Goal: Communication & Community: Answer question/provide support

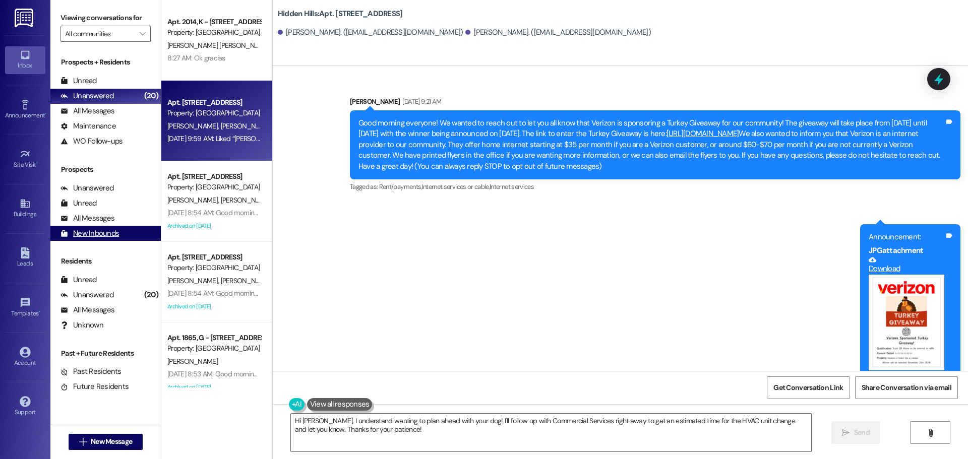
scroll to position [8442, 0]
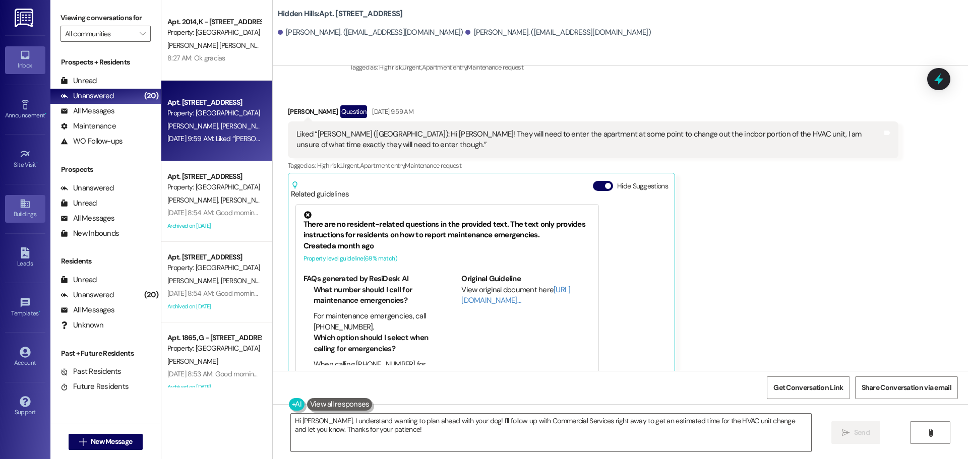
click at [27, 209] on icon at bounding box center [25, 203] width 11 height 11
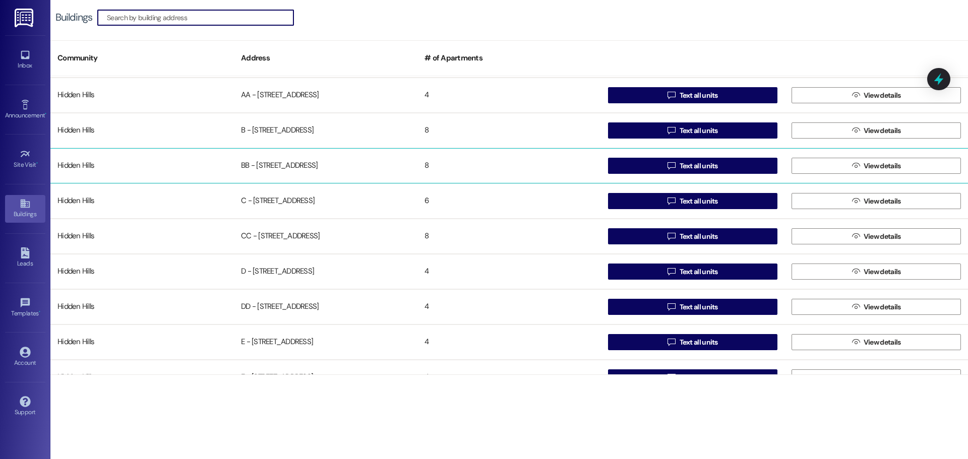
scroll to position [101, 0]
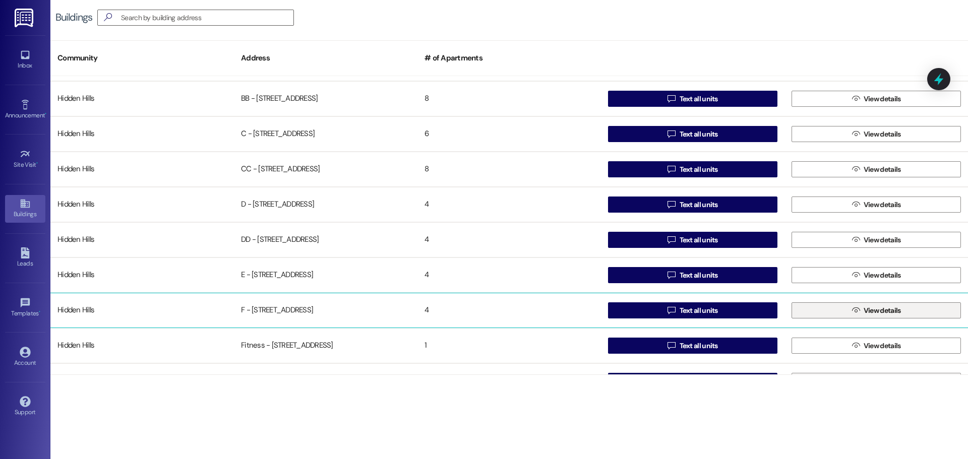
click at [817, 310] on button " View details" at bounding box center [875, 310] width 169 height 16
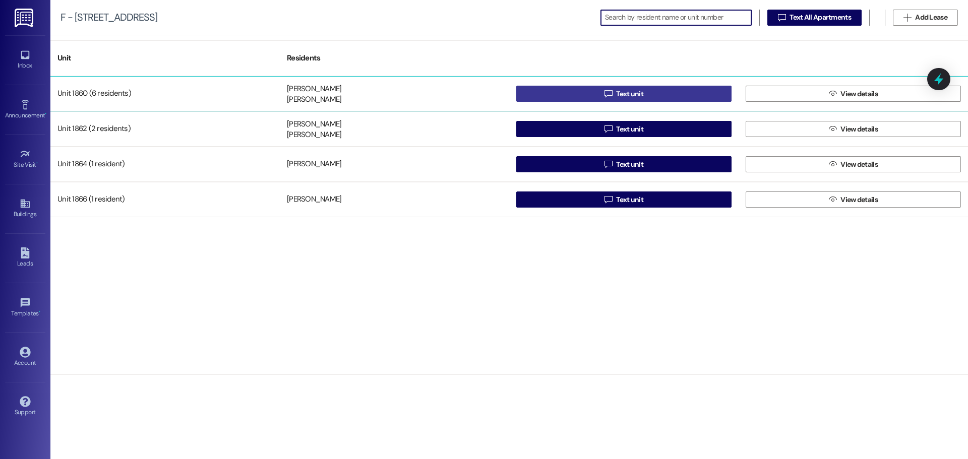
click at [571, 89] on button " Text unit" at bounding box center [623, 94] width 215 height 16
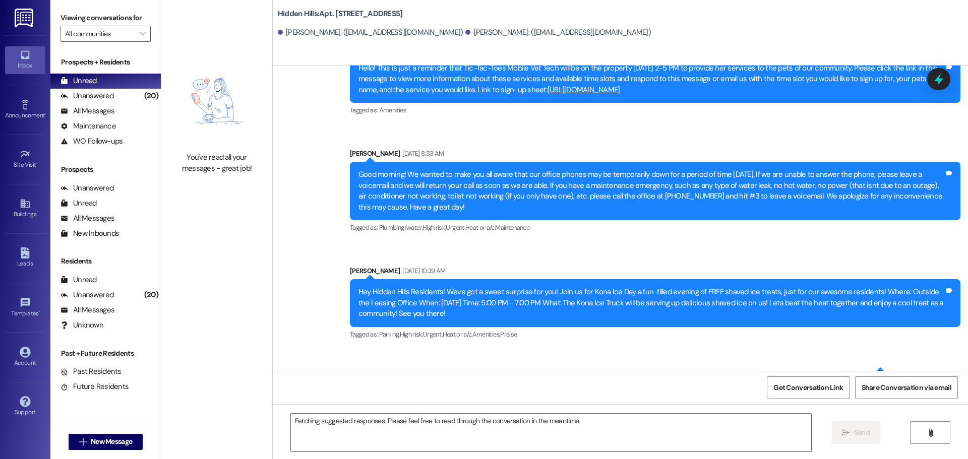
scroll to position [20661, 0]
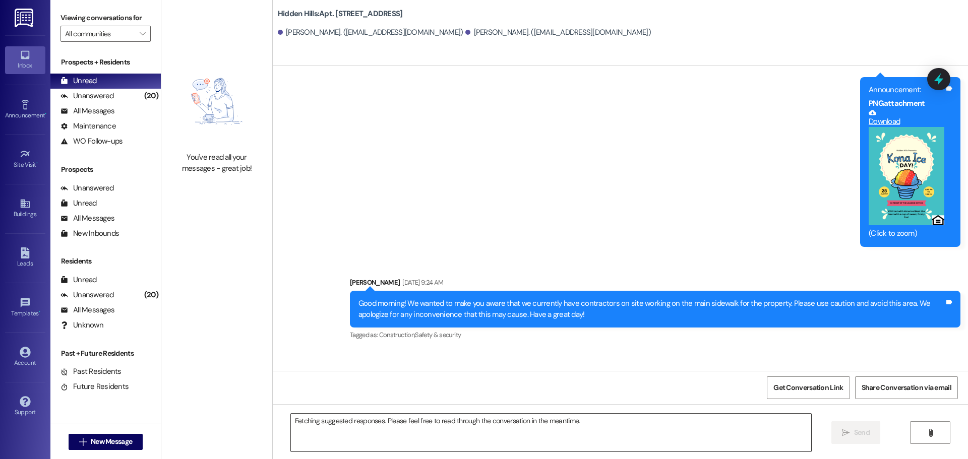
click at [400, 429] on textarea "Fetching suggested responses. Please feel free to read through the conversation…" at bounding box center [551, 433] width 520 height 38
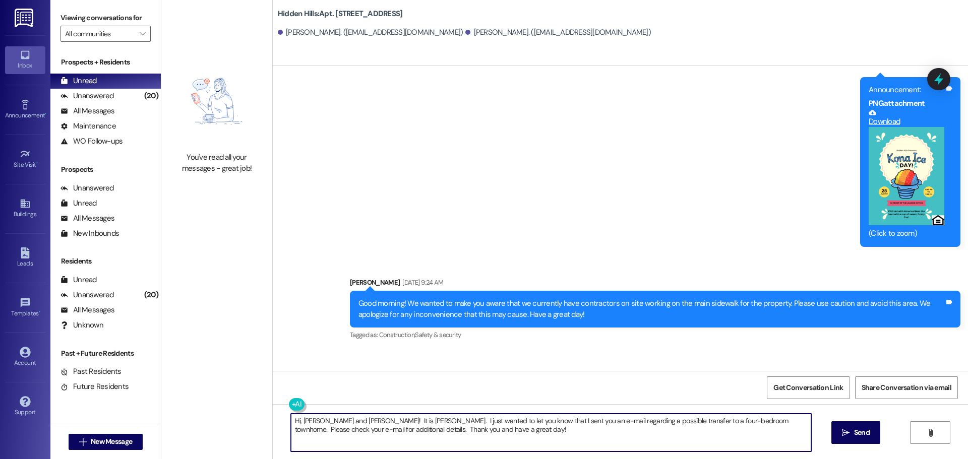
click at [341, 429] on textarea "Hi, [PERSON_NAME] and [PERSON_NAME]! It is [PERSON_NAME]. I just wanted to let …" at bounding box center [551, 433] width 520 height 38
type textarea "Hi, [PERSON_NAME] and [PERSON_NAME]! It is [PERSON_NAME]. I just wanted to let …"
click at [847, 440] on button " Send" at bounding box center [855, 432] width 49 height 23
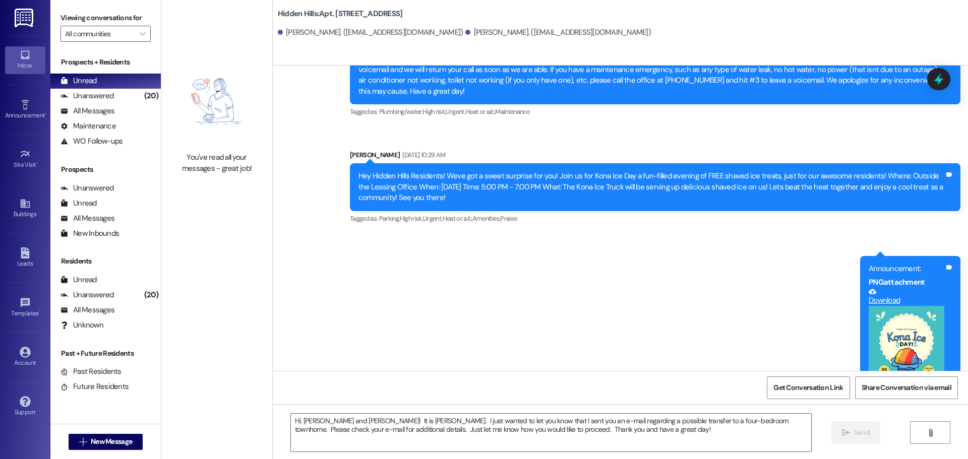
scroll to position [20742, 0]
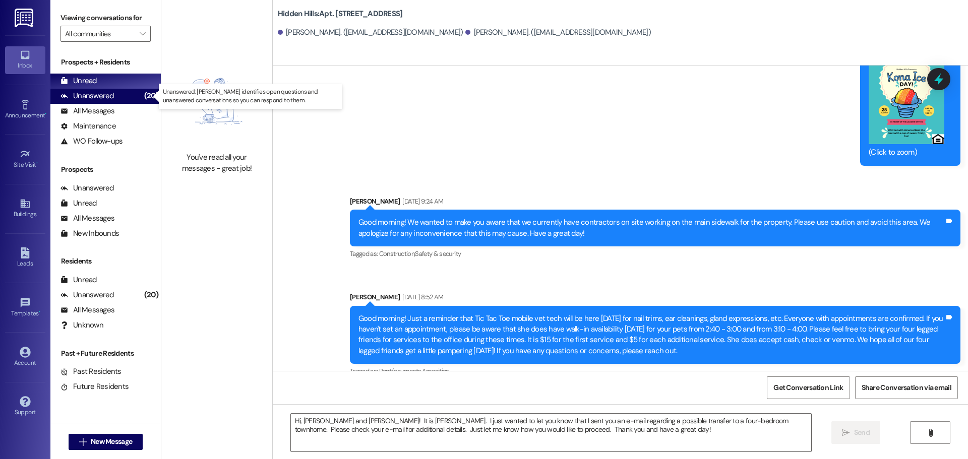
click at [90, 93] on div "Unanswered" at bounding box center [86, 96] width 53 height 11
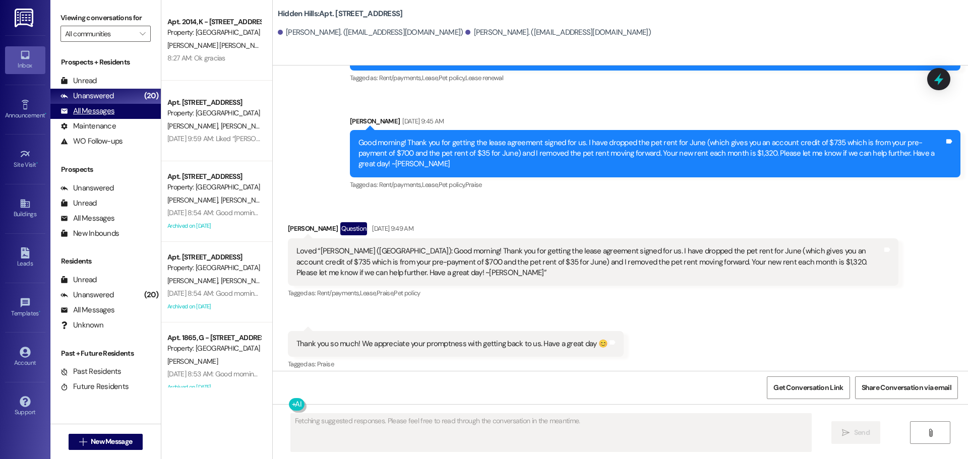
scroll to position [18970, 0]
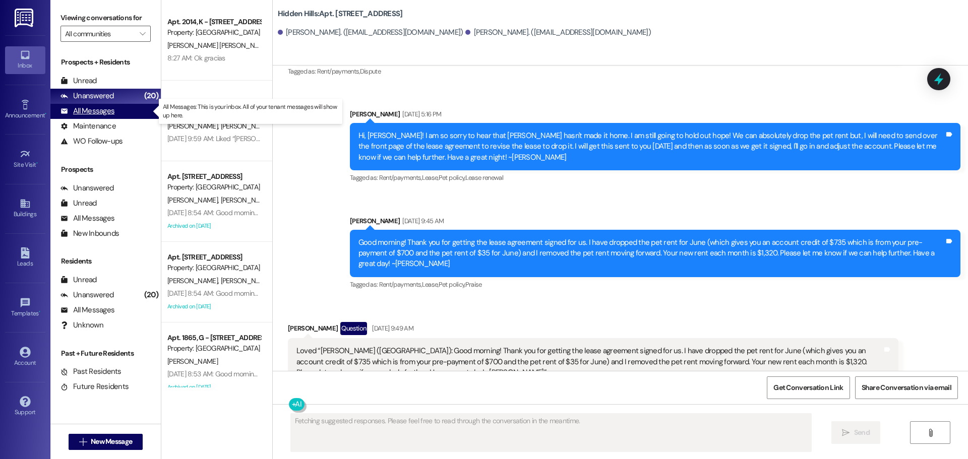
click at [100, 110] on div "All Messages" at bounding box center [87, 111] width 54 height 11
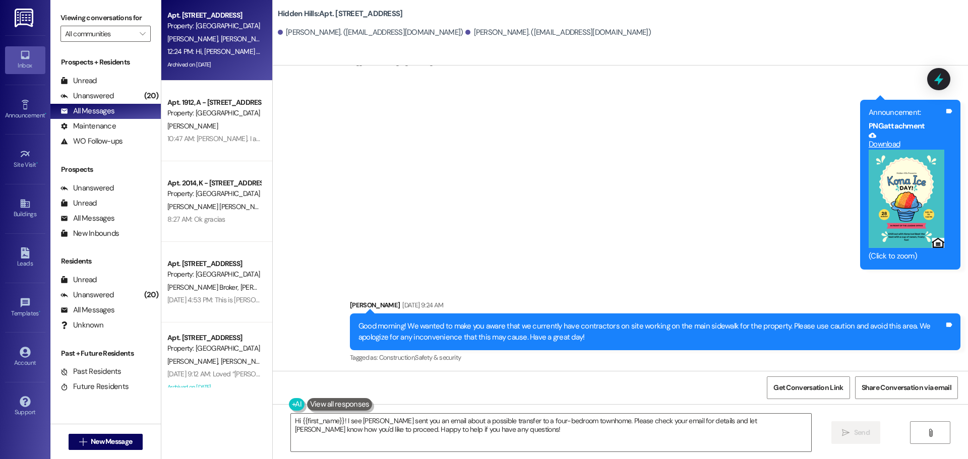
scroll to position [20756, 0]
